Goal: Task Accomplishment & Management: Manage account settings

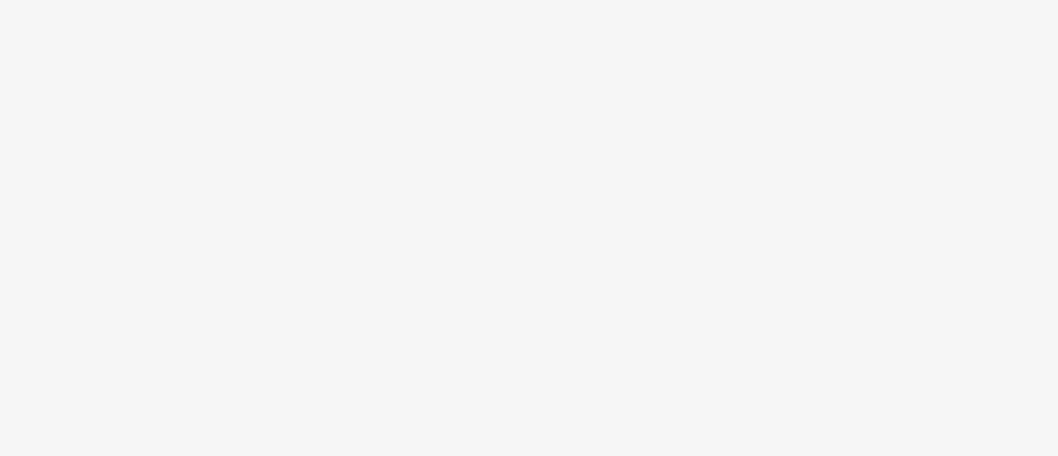
click at [248, 105] on body at bounding box center [529, 228] width 1058 height 456
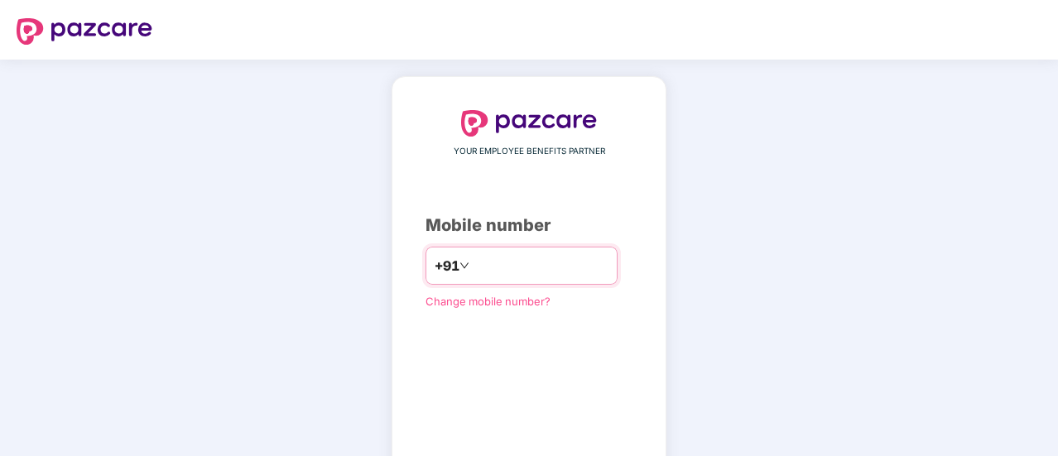
click at [473, 261] on input "number" at bounding box center [541, 266] width 136 height 26
click at [474, 260] on input "number" at bounding box center [541, 266] width 136 height 26
click at [335, 27] on header at bounding box center [529, 30] width 1058 height 60
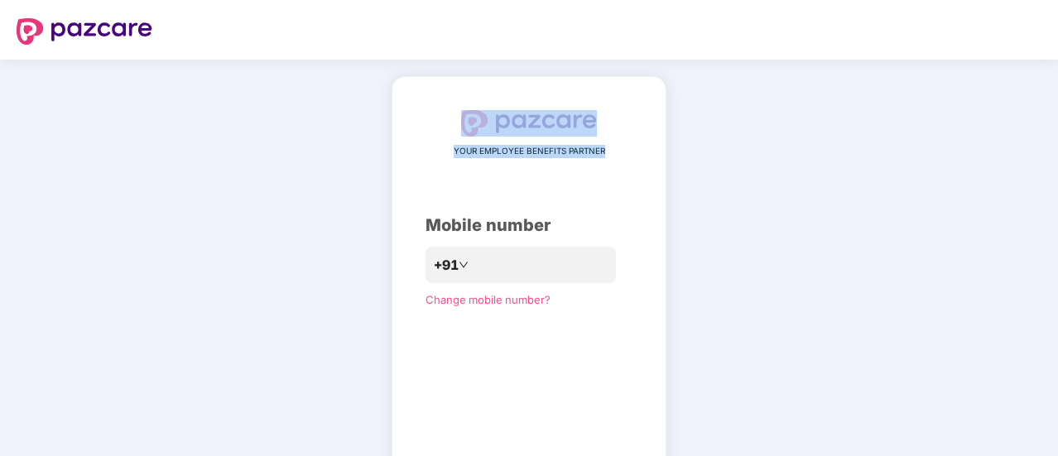
click at [766, 140] on div "YOUR EMPLOYEE BENEFITS PARTNER Mobile number +91 Change mobile number? Send OTP" at bounding box center [529, 304] width 1058 height 489
